Goal: Transaction & Acquisition: Book appointment/travel/reservation

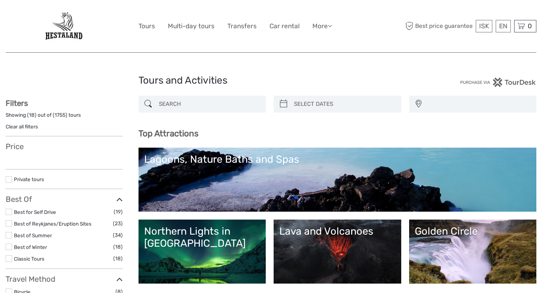
select select
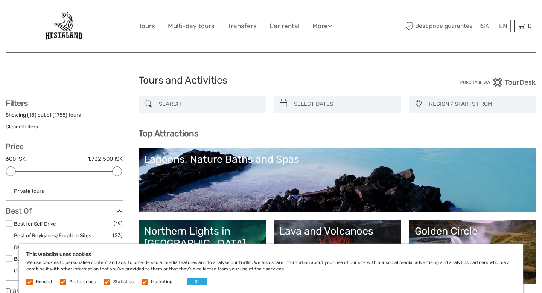
click at [28, 284] on label at bounding box center [29, 282] width 6 height 6
click at [64, 283] on label at bounding box center [63, 282] width 6 height 6
click at [0, 0] on input "checkbox" at bounding box center [0, 0] width 0 height 0
click at [104, 282] on label at bounding box center [107, 282] width 6 height 6
click at [0, 0] on input "checkbox" at bounding box center [0, 0] width 0 height 0
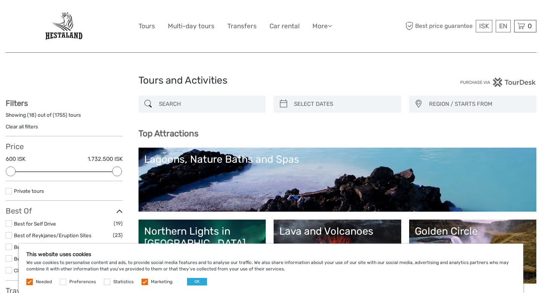
click at [144, 281] on label at bounding box center [145, 282] width 6 height 6
click at [0, 0] on input "checkbox" at bounding box center [0, 0] width 0 height 0
click at [188, 280] on button "OK" at bounding box center [197, 282] width 20 height 8
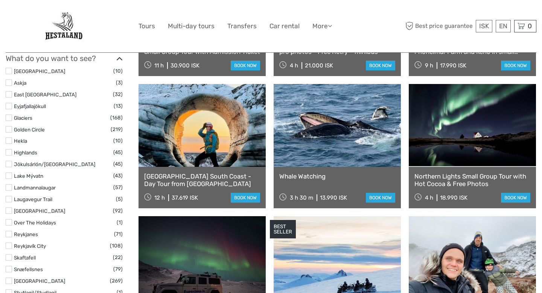
scroll to position [360, 0]
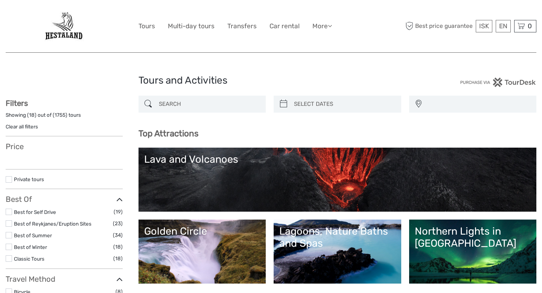
select select
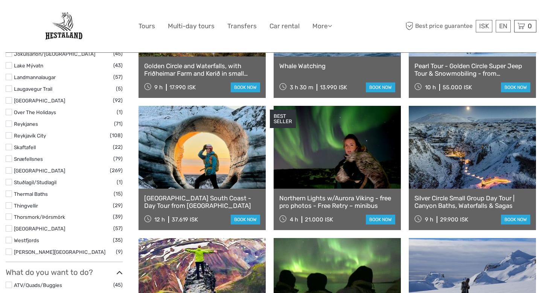
scroll to position [470, 0]
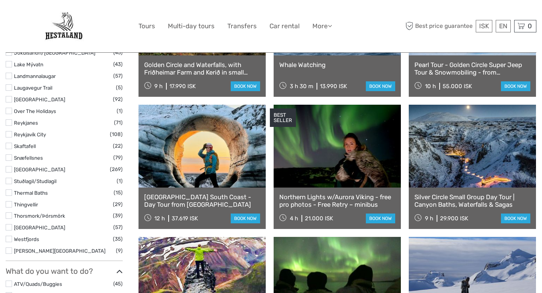
click at [11, 205] on label at bounding box center [9, 204] width 6 height 6
click at [0, 0] on input "checkbox" at bounding box center [0, 0] width 0 height 0
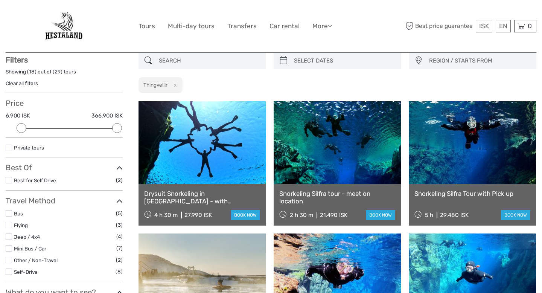
scroll to position [43, 0]
click at [478, 53] on link "€" at bounding box center [479, 57] width 26 height 14
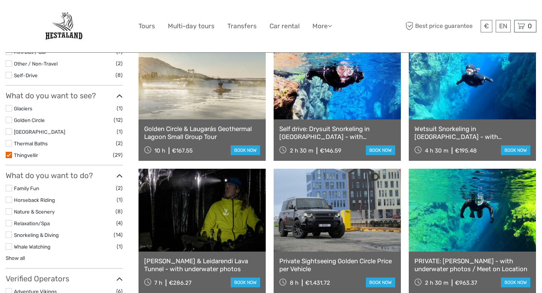
scroll to position [230, 0]
